Goal: Transaction & Acquisition: Download file/media

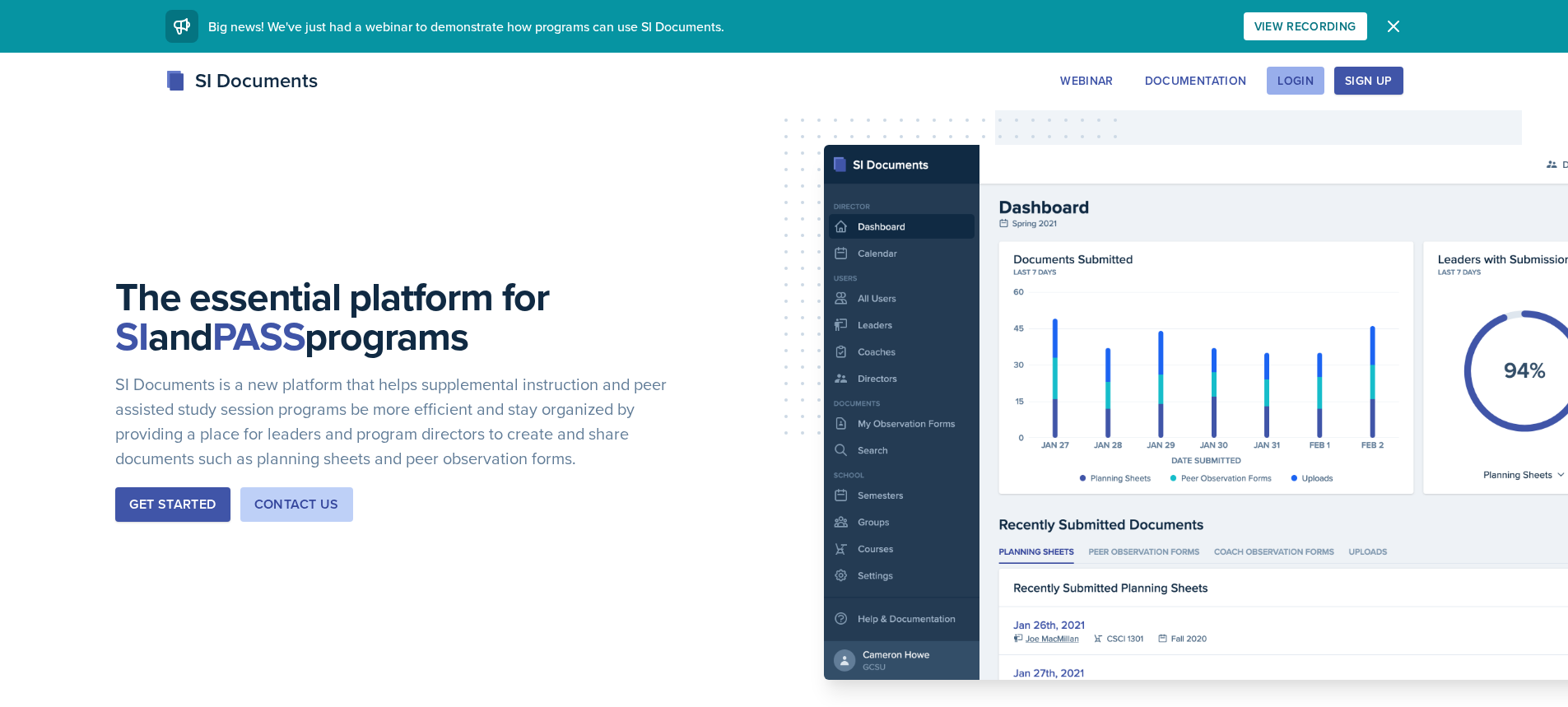
click at [1304, 87] on div "Login" at bounding box center [1295, 80] width 36 height 13
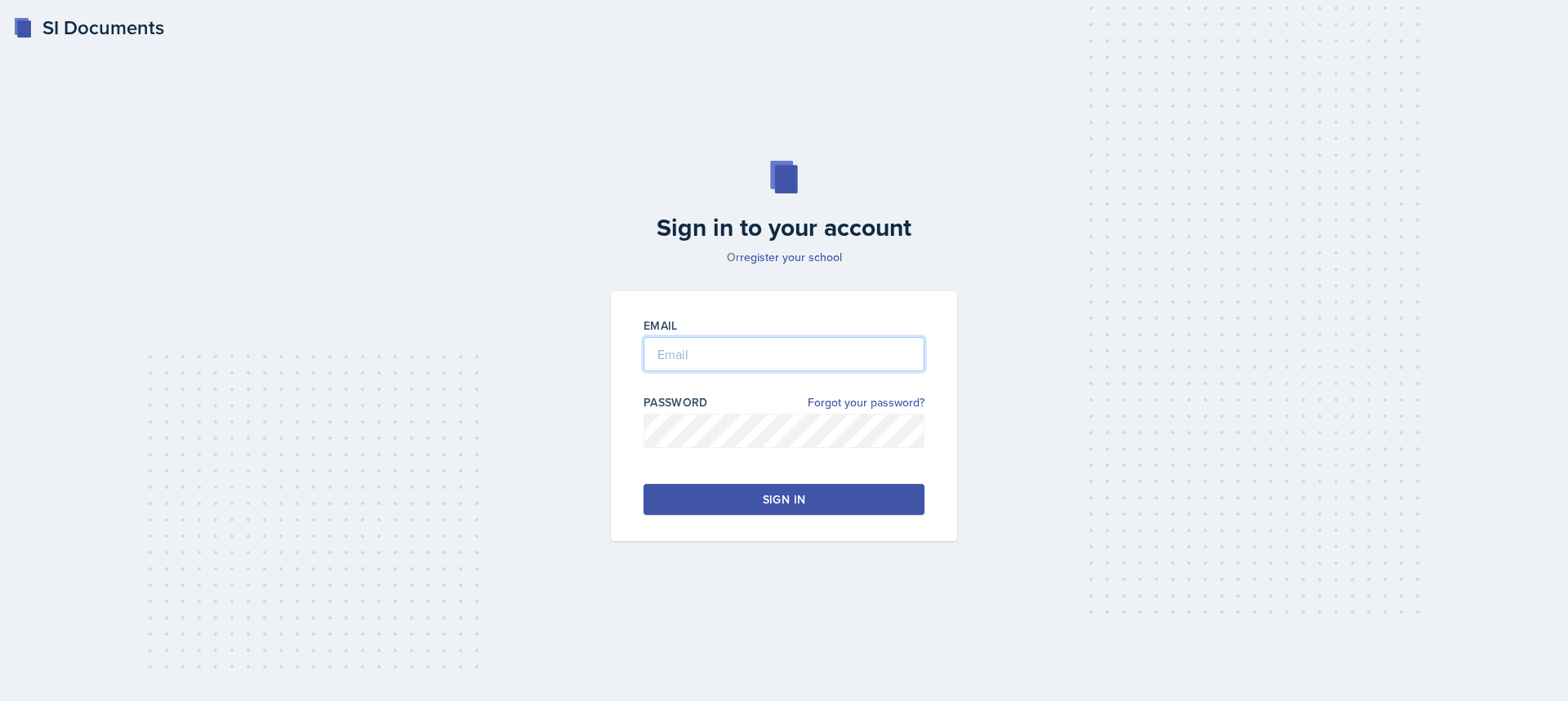
type input "[PERSON_NAME][EMAIL_ADDRESS][PERSON_NAME][DOMAIN_NAME]"
click at [708, 504] on button "Sign in" at bounding box center [784, 499] width 281 height 31
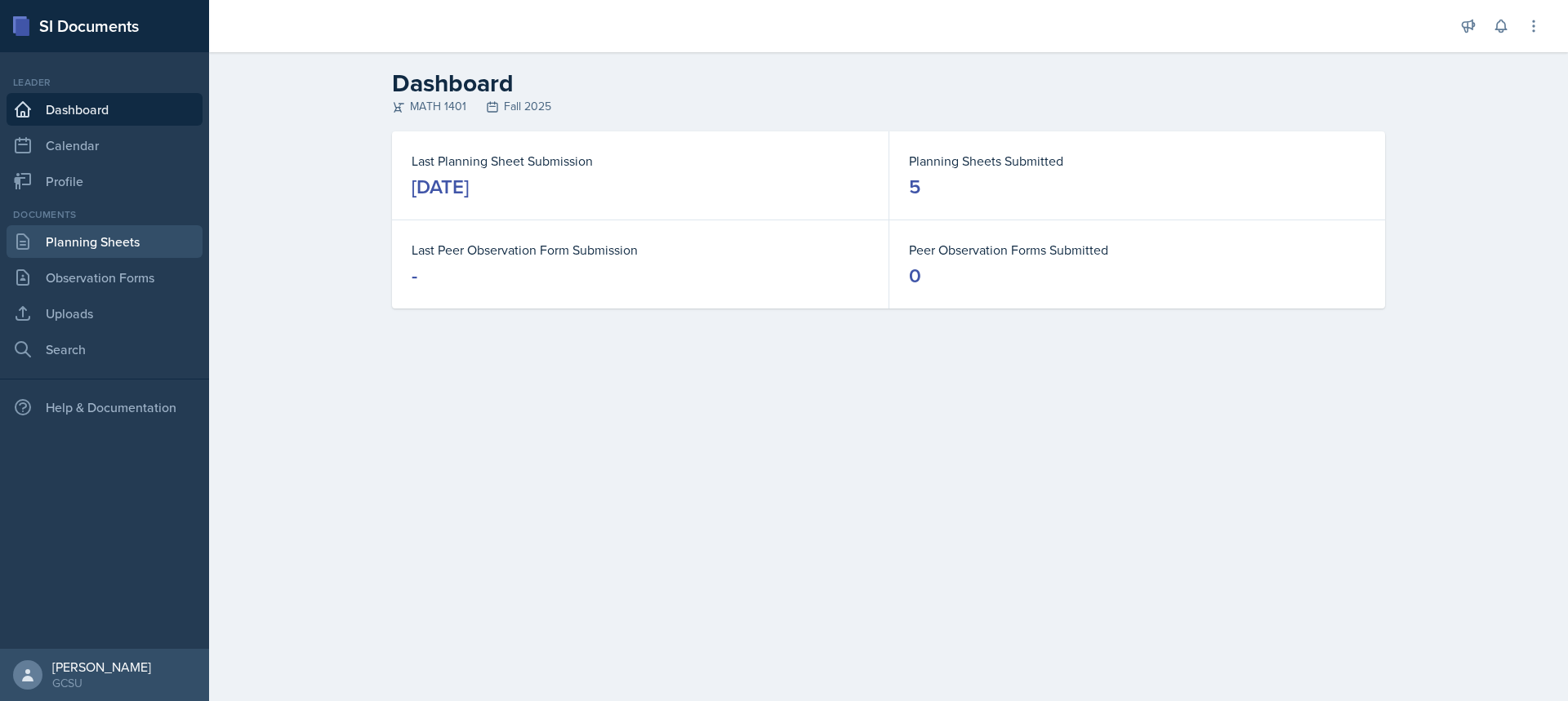
click at [107, 237] on link "Planning Sheets" at bounding box center [104, 241] width 196 height 33
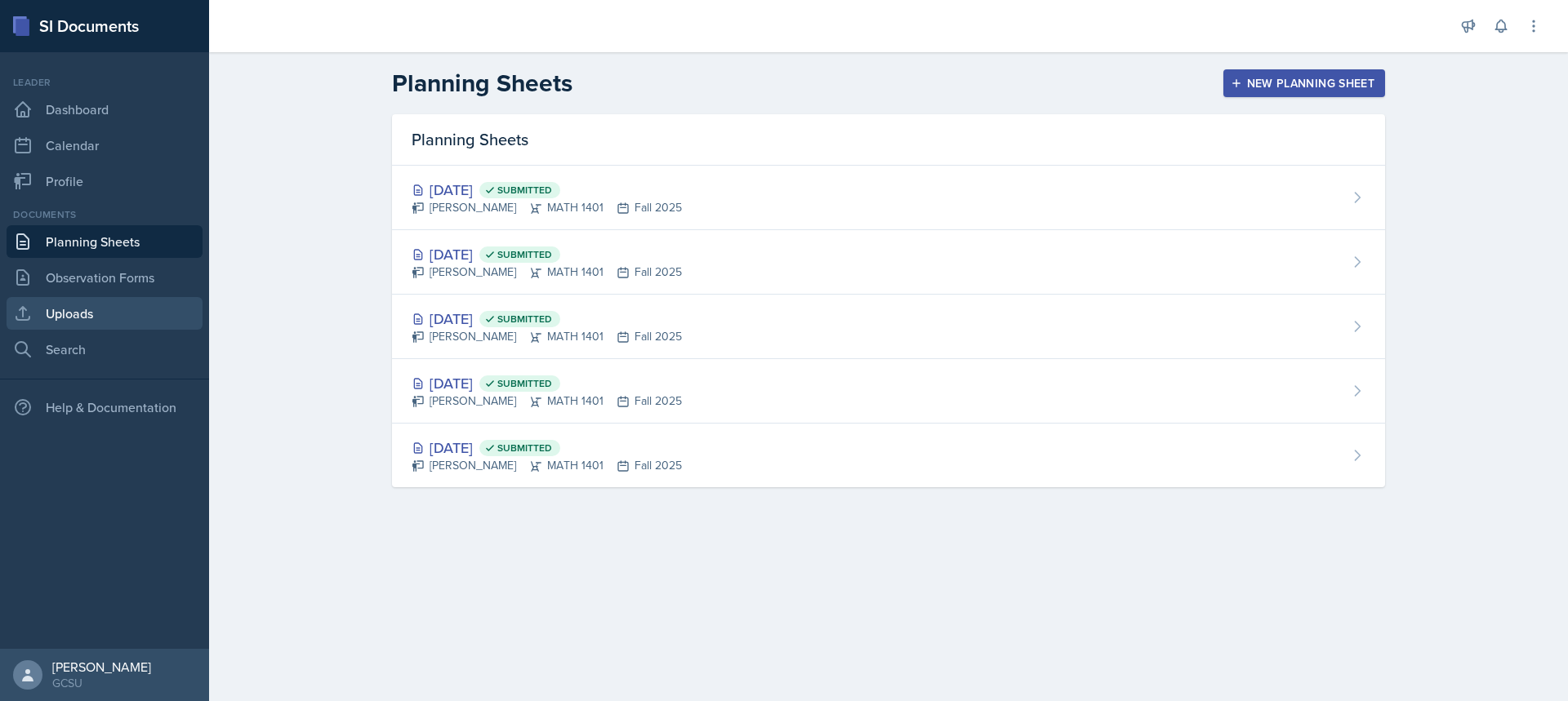
click at [84, 322] on link "Uploads" at bounding box center [104, 313] width 196 height 33
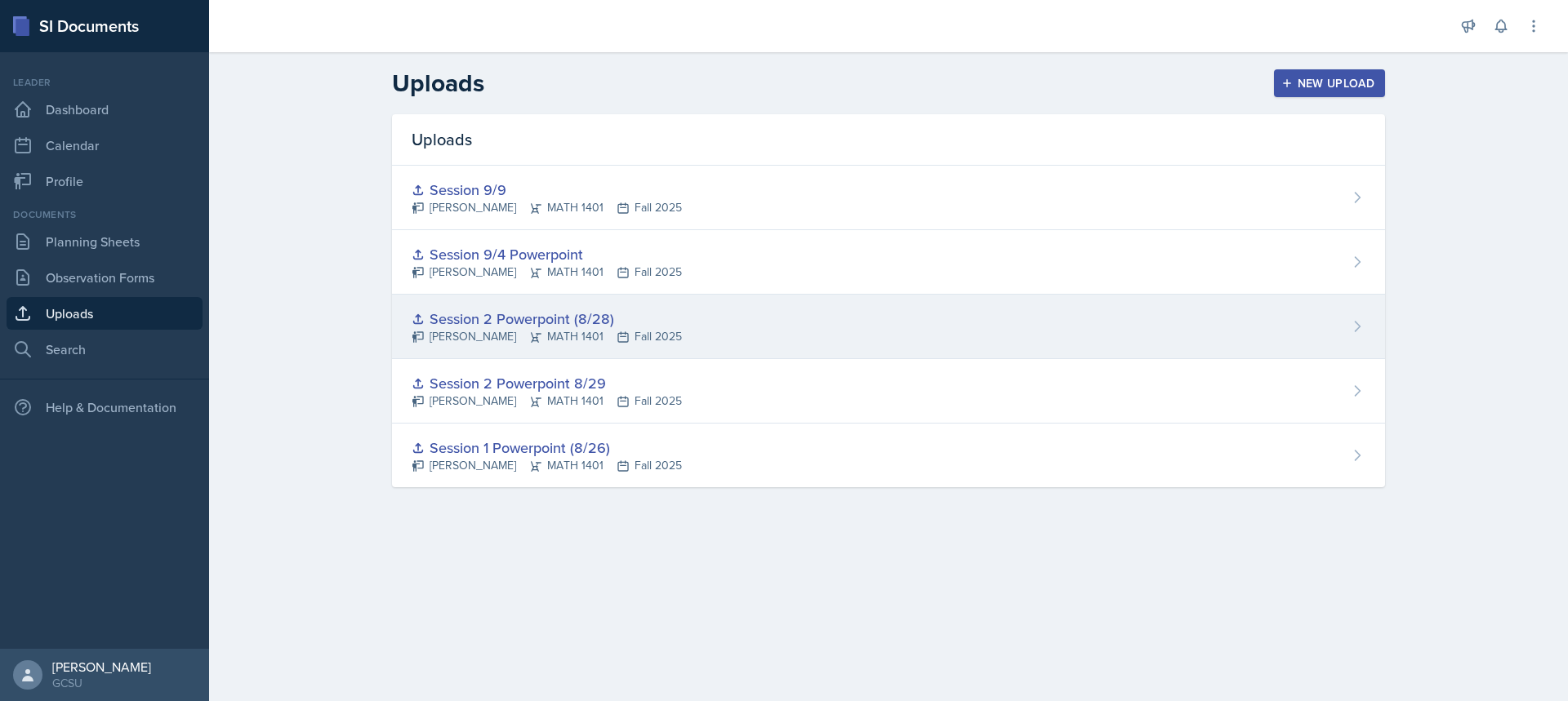
click at [517, 311] on div "Session 2 Powerpoint (8/28)" at bounding box center [546, 318] width 270 height 22
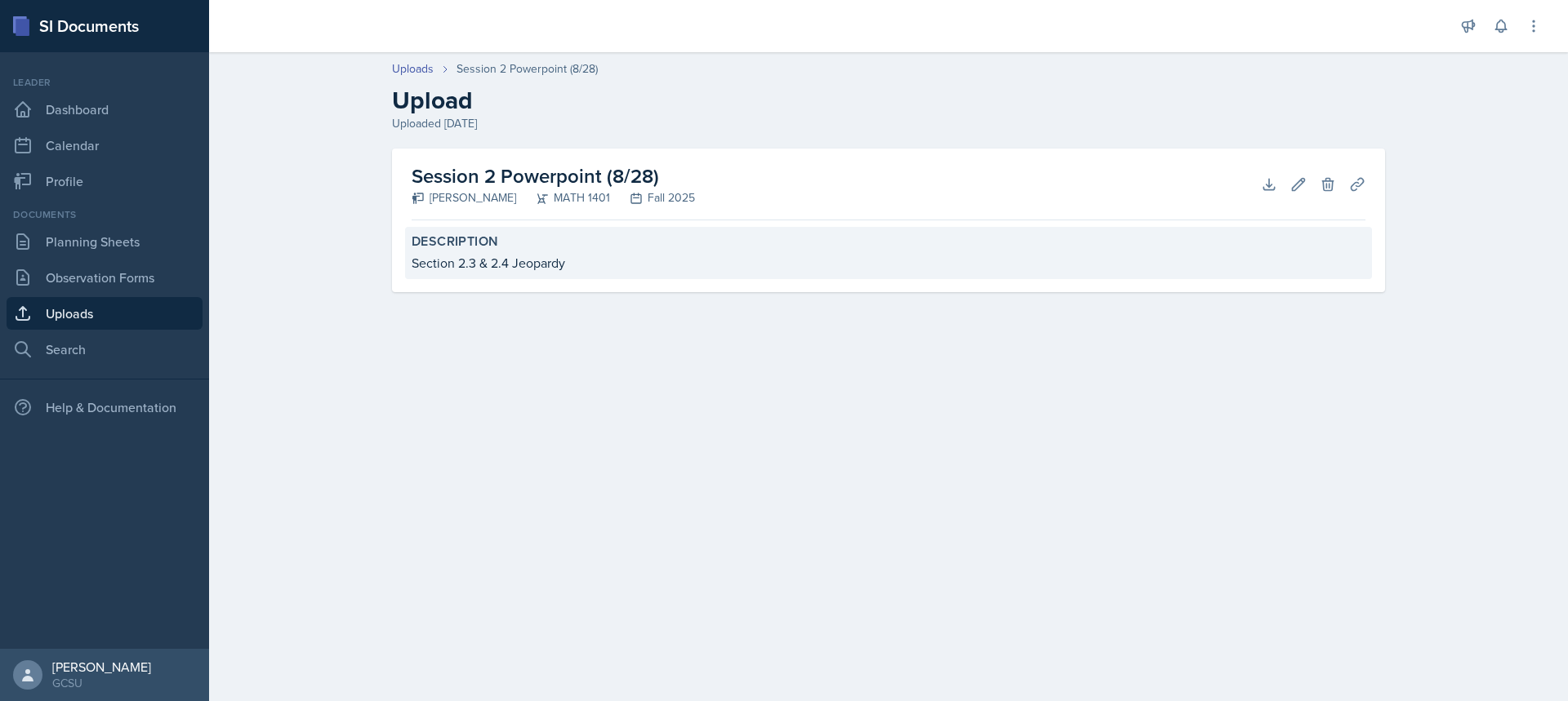
click at [500, 249] on label "Description" at bounding box center [888, 242] width 954 height 17
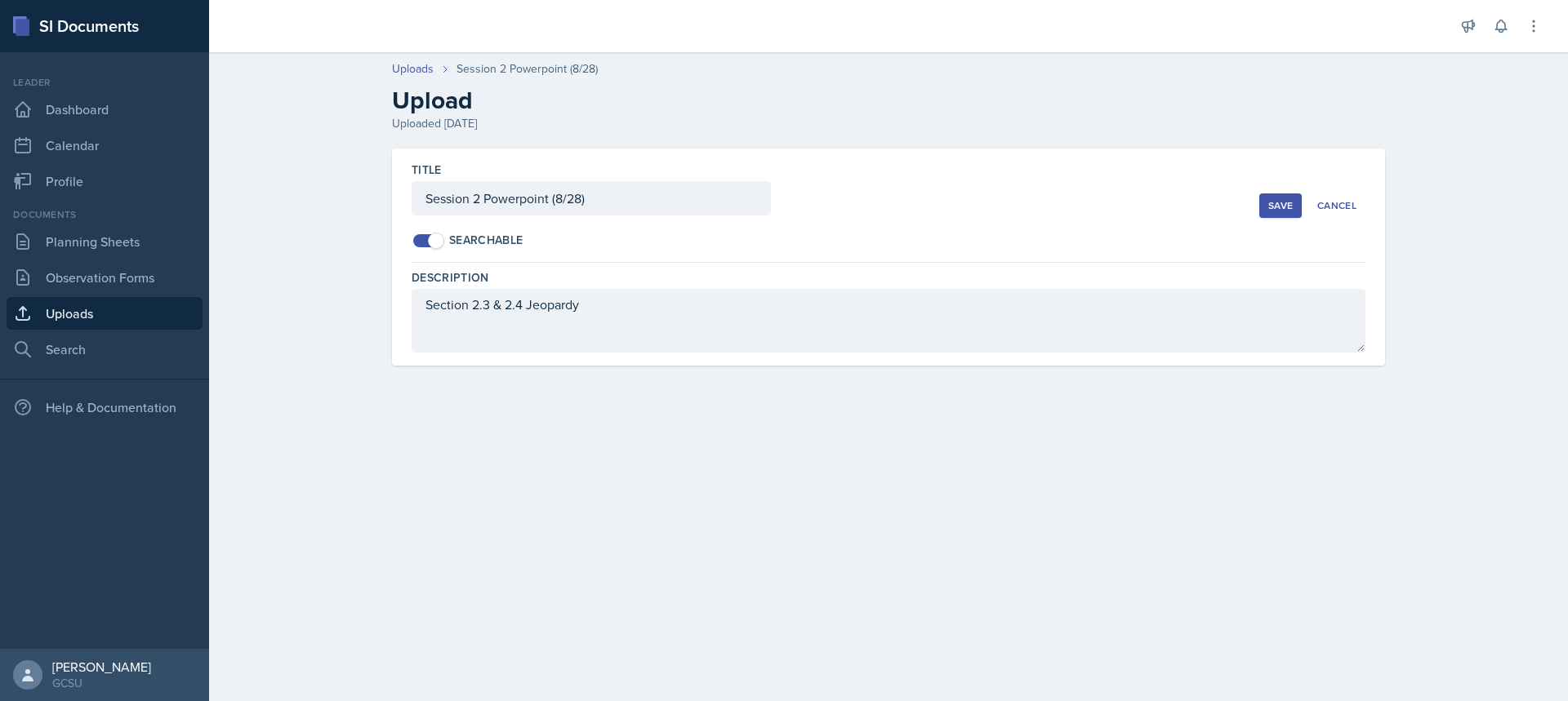
click at [1265, 205] on button "Save" at bounding box center [1280, 205] width 42 height 25
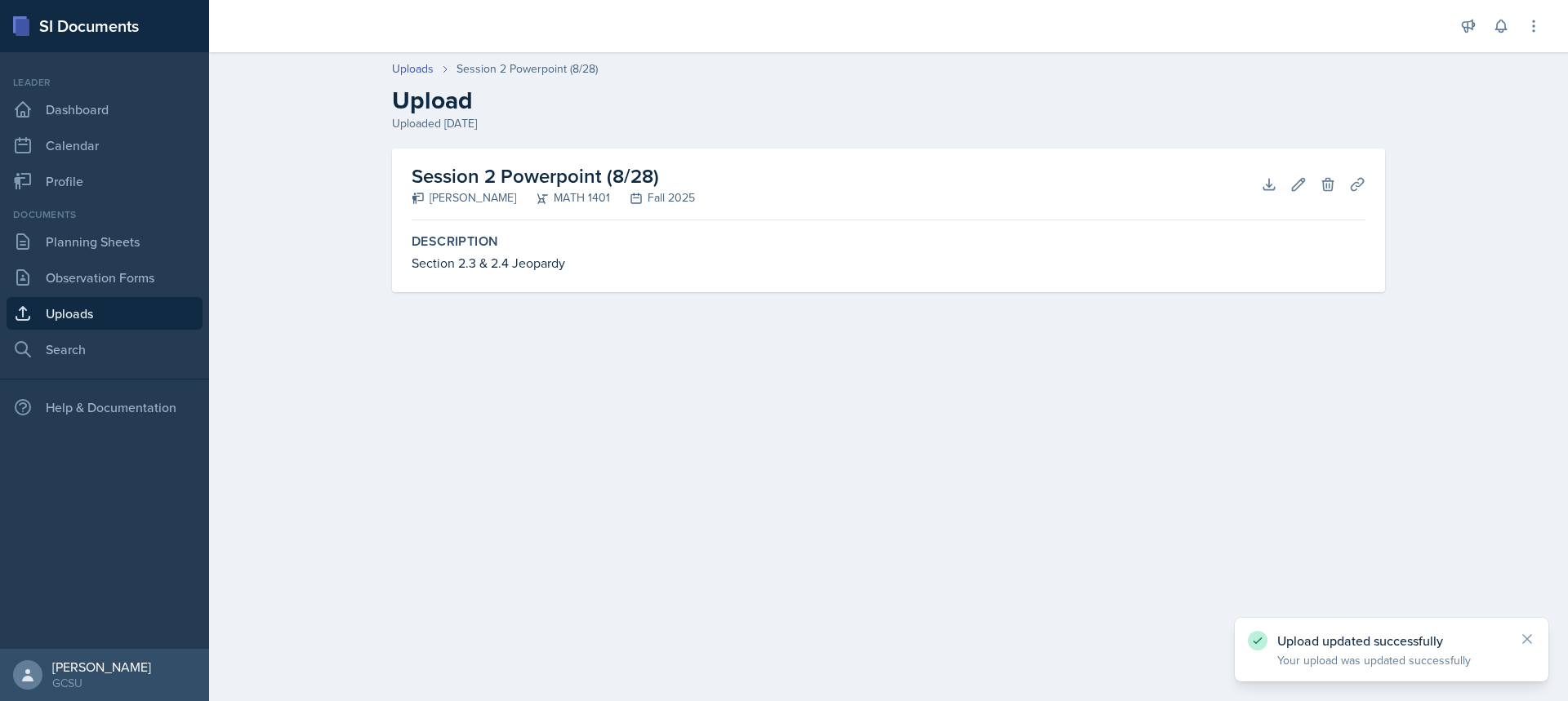
drag, startPoint x: 1385, startPoint y: 661, endPoint x: 1063, endPoint y: 365, distance: 437.4
click at [1384, 661] on p "Your upload was updated successfully" at bounding box center [1391, 660] width 229 height 17
click at [1277, 179] on button "Download" at bounding box center [1268, 183] width 29 height 29
click at [83, 305] on link "Uploads" at bounding box center [104, 313] width 196 height 33
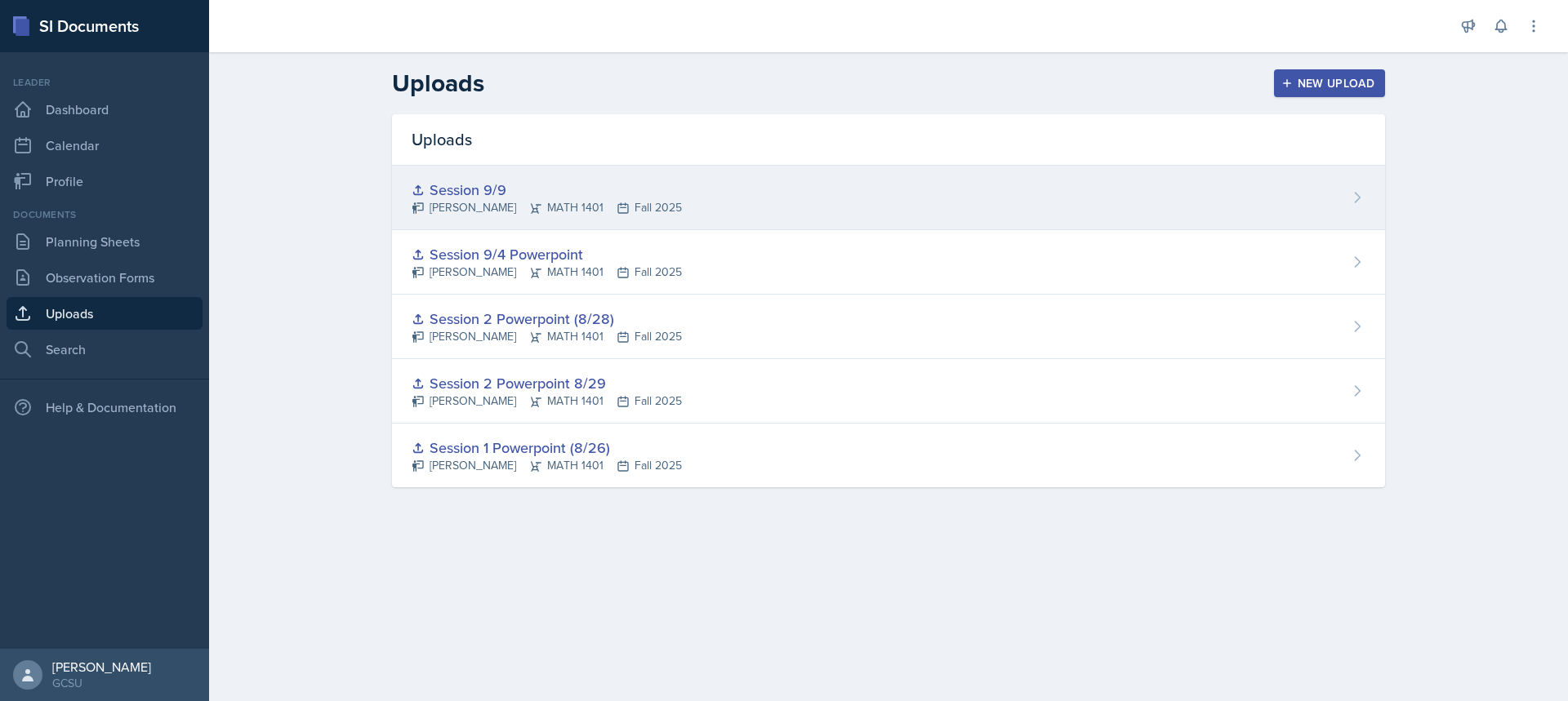
click at [523, 187] on div "Session 9/9" at bounding box center [546, 190] width 270 height 22
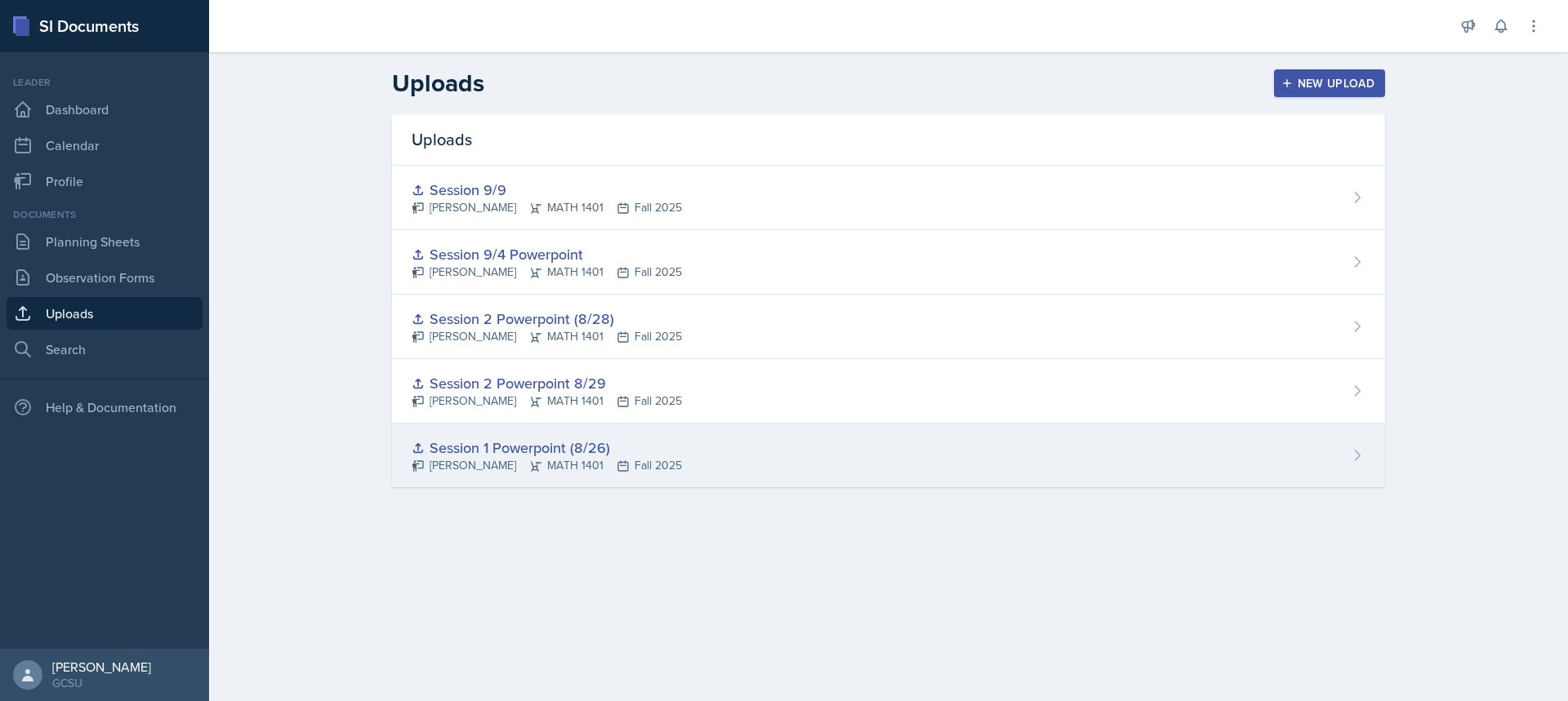
click at [553, 438] on div "Session 1 Powerpoint (8/26)" at bounding box center [546, 447] width 270 height 22
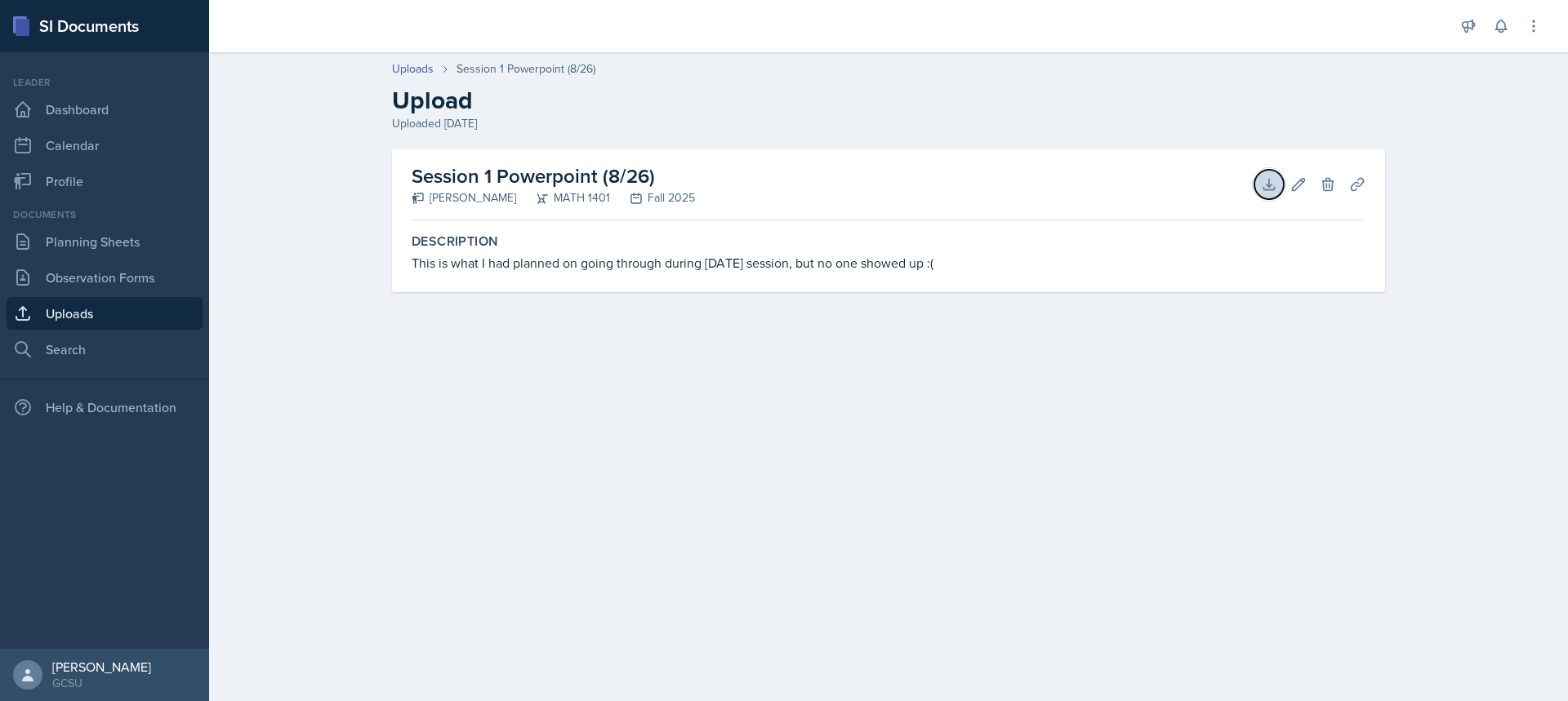
click at [1276, 177] on icon at bounding box center [1269, 184] width 17 height 17
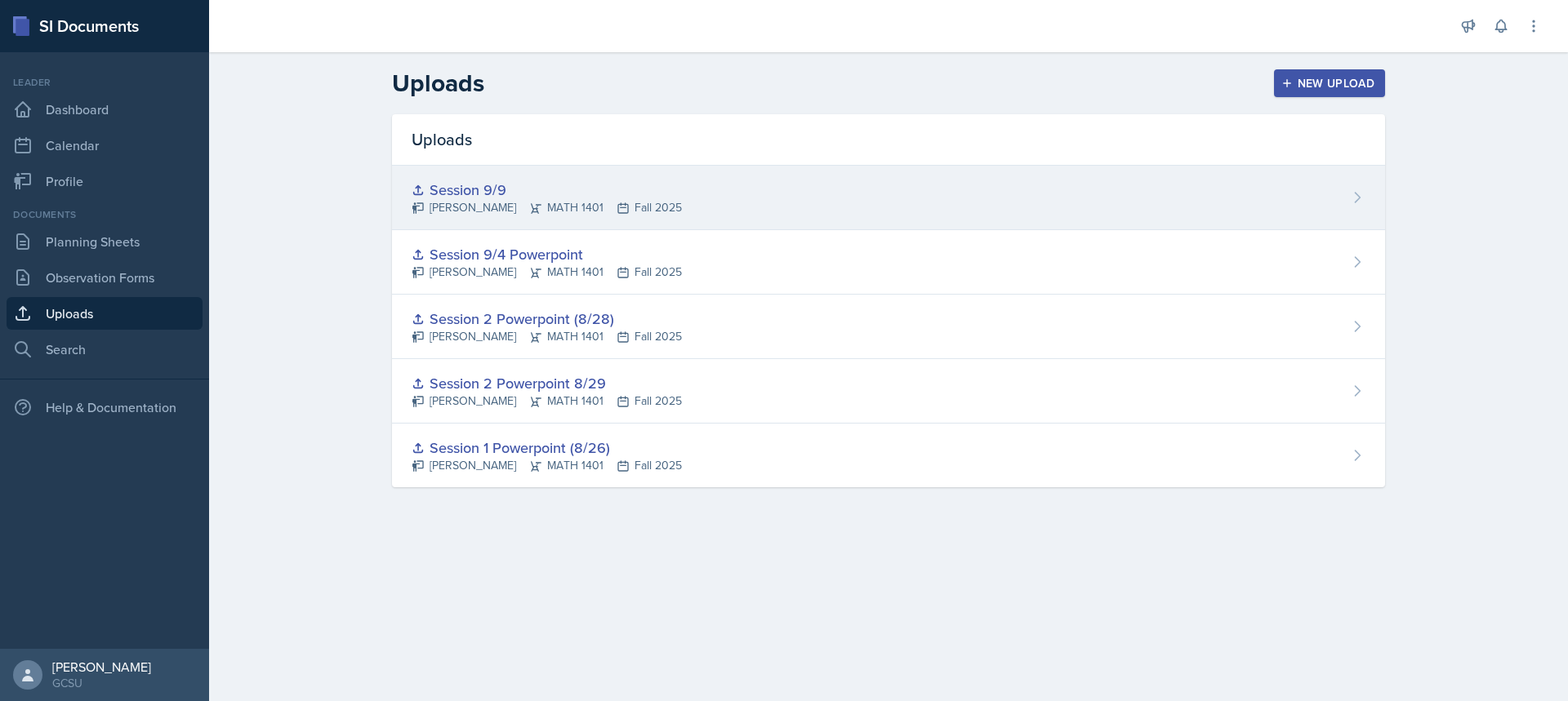
click at [488, 197] on div "Session 9/9" at bounding box center [546, 190] width 270 height 22
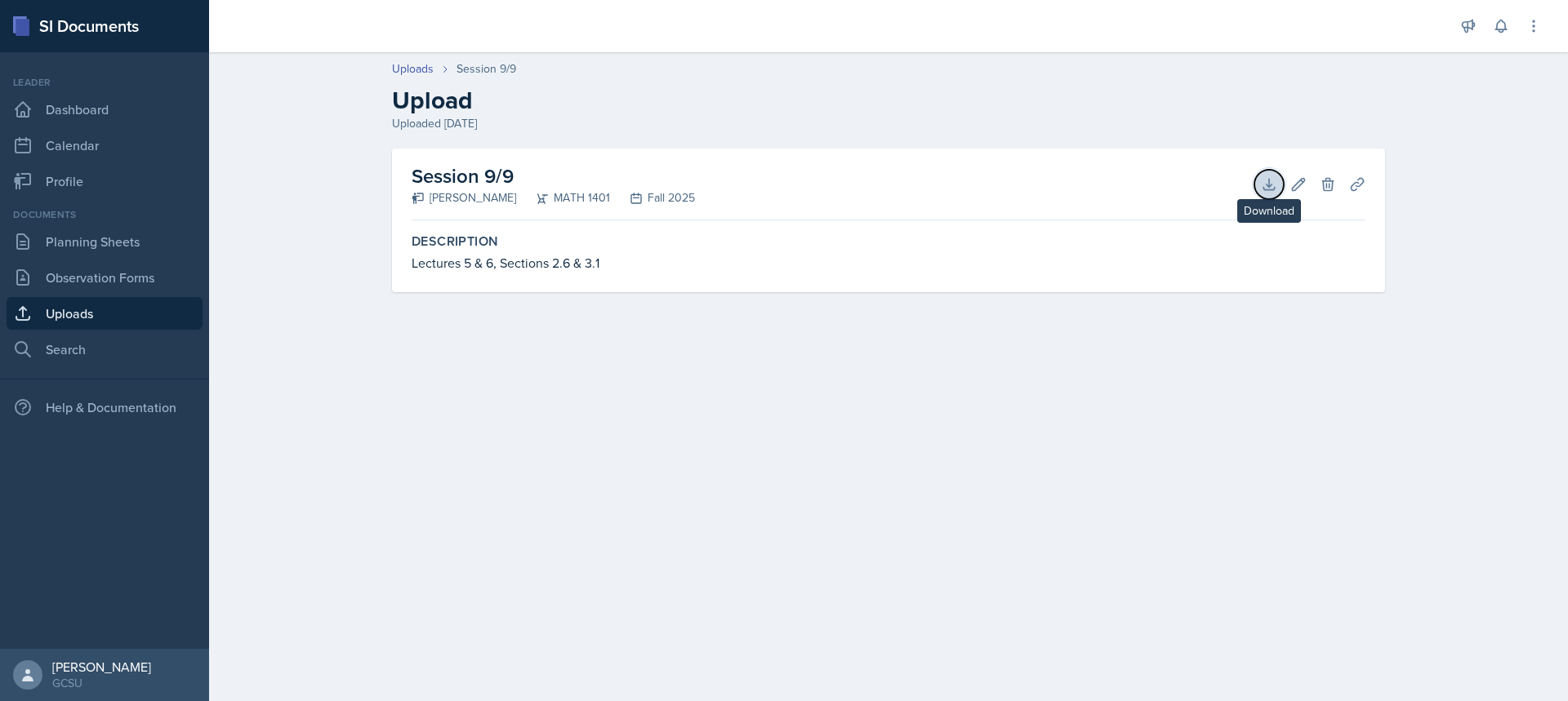
click at [1265, 179] on icon at bounding box center [1269, 184] width 17 height 17
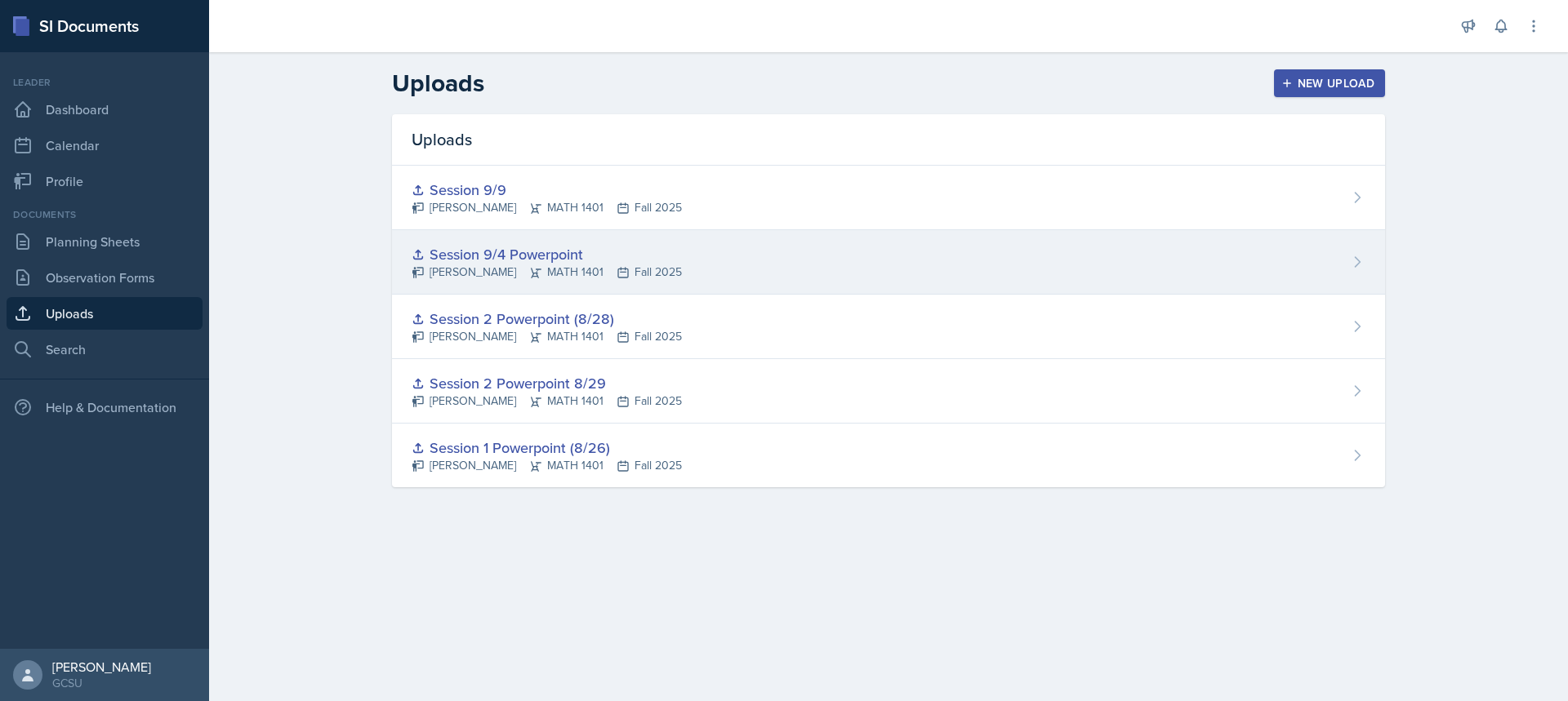
click at [473, 265] on div "[PERSON_NAME] MATH 1401 Fall 2025" at bounding box center [546, 272] width 270 height 17
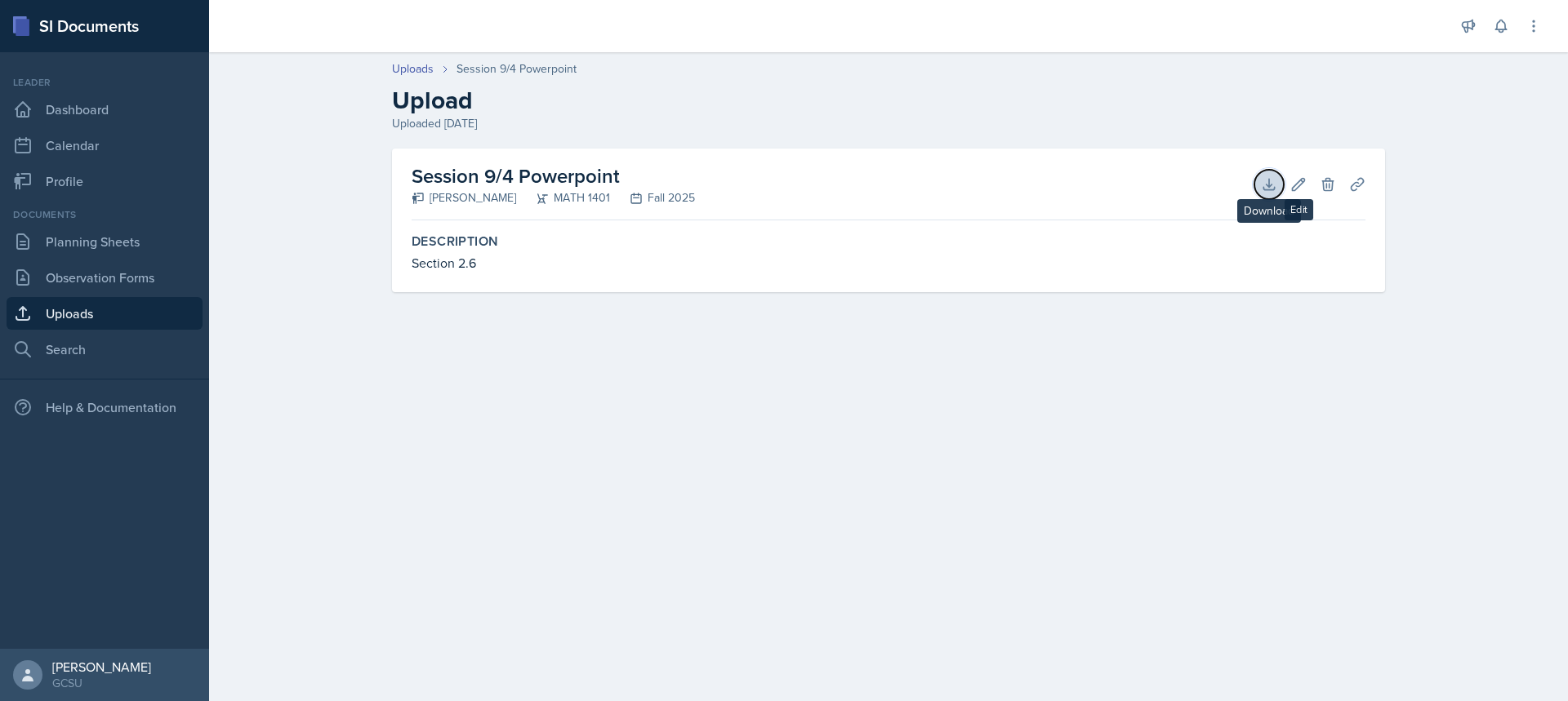
click at [1278, 189] on button "Download" at bounding box center [1268, 183] width 29 height 29
click at [1257, 179] on button "Download" at bounding box center [1268, 183] width 29 height 29
